Goal: Transaction & Acquisition: Purchase product/service

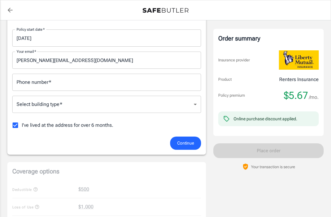
scroll to position [114, 0]
click at [12, 127] on input "I've lived at the address for over 6 months." at bounding box center [15, 124] width 13 height 13
checkbox input "false"
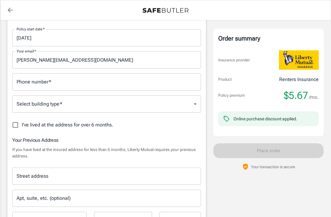
click at [167, 165] on div "Street address Street address Apt, suite, etc. (optional) Apt, suite, etc. (opt…" at bounding box center [107, 195] width 196 height 67
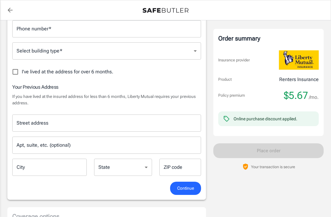
scroll to position [175, 0]
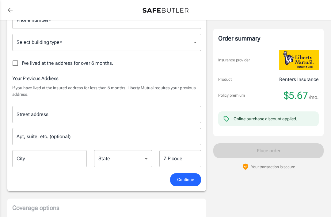
click at [70, 117] on input "Street address" at bounding box center [106, 114] width 183 height 12
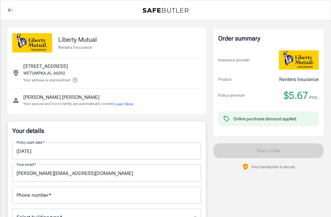
scroll to position [0, 0]
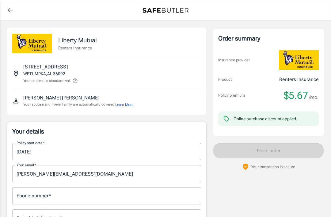
click at [275, 119] on div "Online purchase discount applied." at bounding box center [266, 119] width 64 height 6
click at [309, 61] on img at bounding box center [299, 59] width 40 height 19
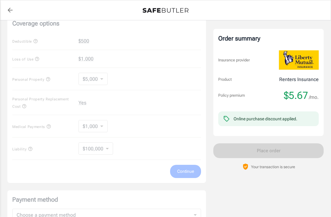
scroll to position [366, 0]
click at [138, 107] on div "Coverage options Deductible $500 Loss of Use $1,000 Personal Property $5,000 50…" at bounding box center [106, 99] width 199 height 169
click at [25, 106] on div "Coverage options Deductible $500 Loss of Use $1,000 Personal Property $5,000 50…" at bounding box center [106, 99] width 199 height 169
click at [108, 130] on div "Coverage options Deductible $500 Loss of Use $1,000 Personal Property $5,000 50…" at bounding box center [106, 99] width 199 height 169
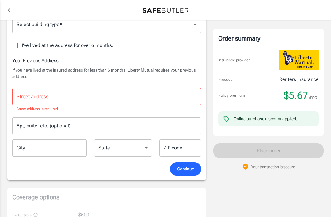
scroll to position [190, 0]
